Goal: Understand process/instructions: Learn how to perform a task or action

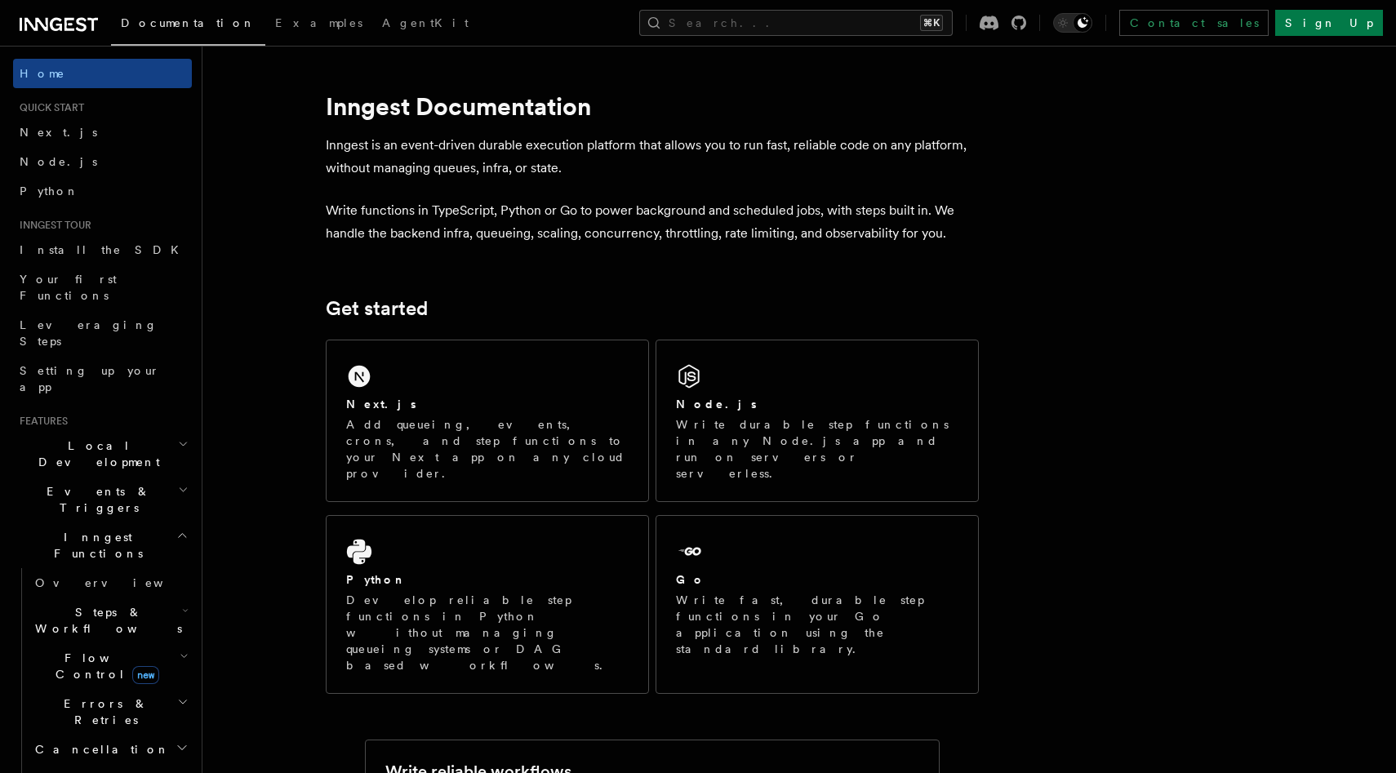
click at [413, 442] on p "Add queueing, events, crons, and step functions to your Next app on any cloud p…" at bounding box center [487, 448] width 282 height 65
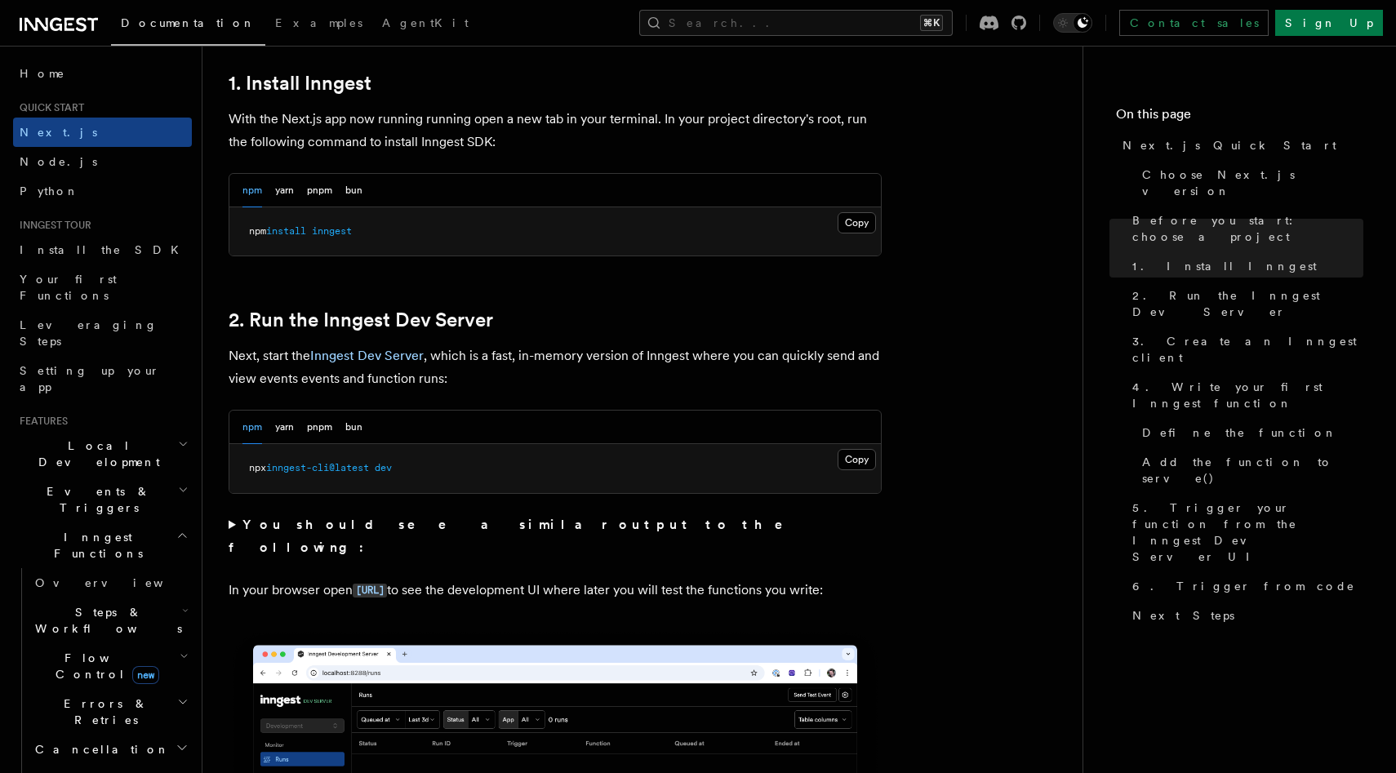
scroll to position [901, 0]
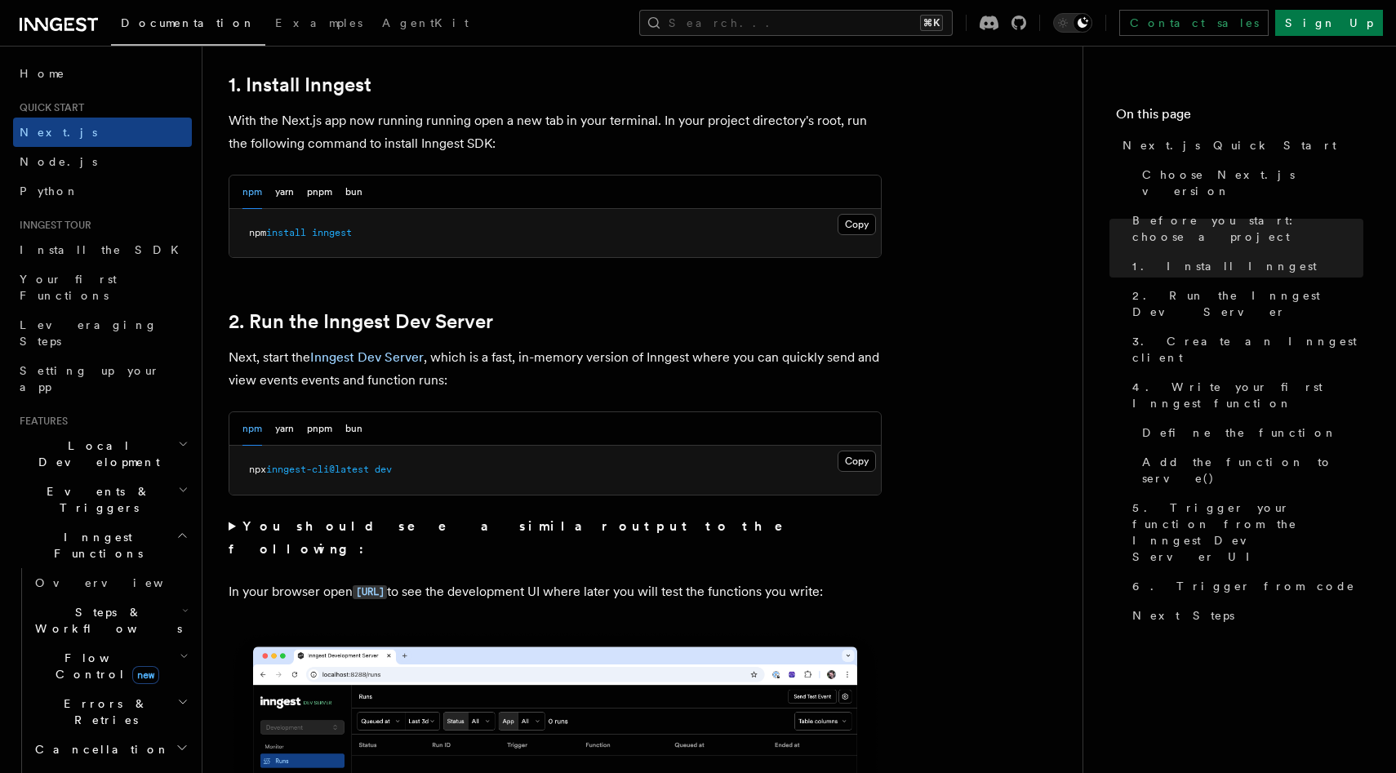
click at [860, 488] on pre "npx inngest-cli@latest dev" at bounding box center [554, 470] width 651 height 49
click at [860, 451] on button "Copy Copied" at bounding box center [856, 461] width 38 height 21
click at [859, 457] on button "Copy Copied" at bounding box center [856, 461] width 38 height 21
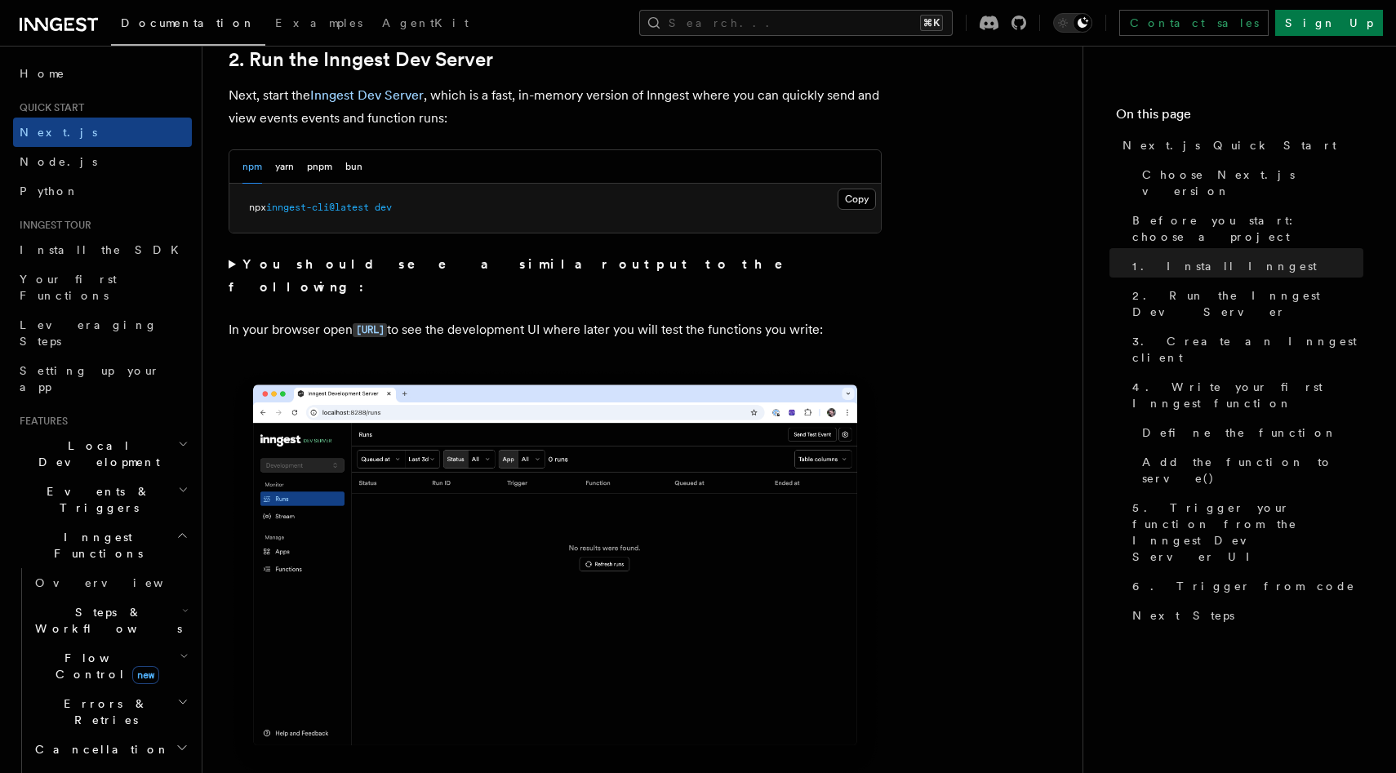
scroll to position [1164, 0]
